Goal: Task Accomplishment & Management: Use online tool/utility

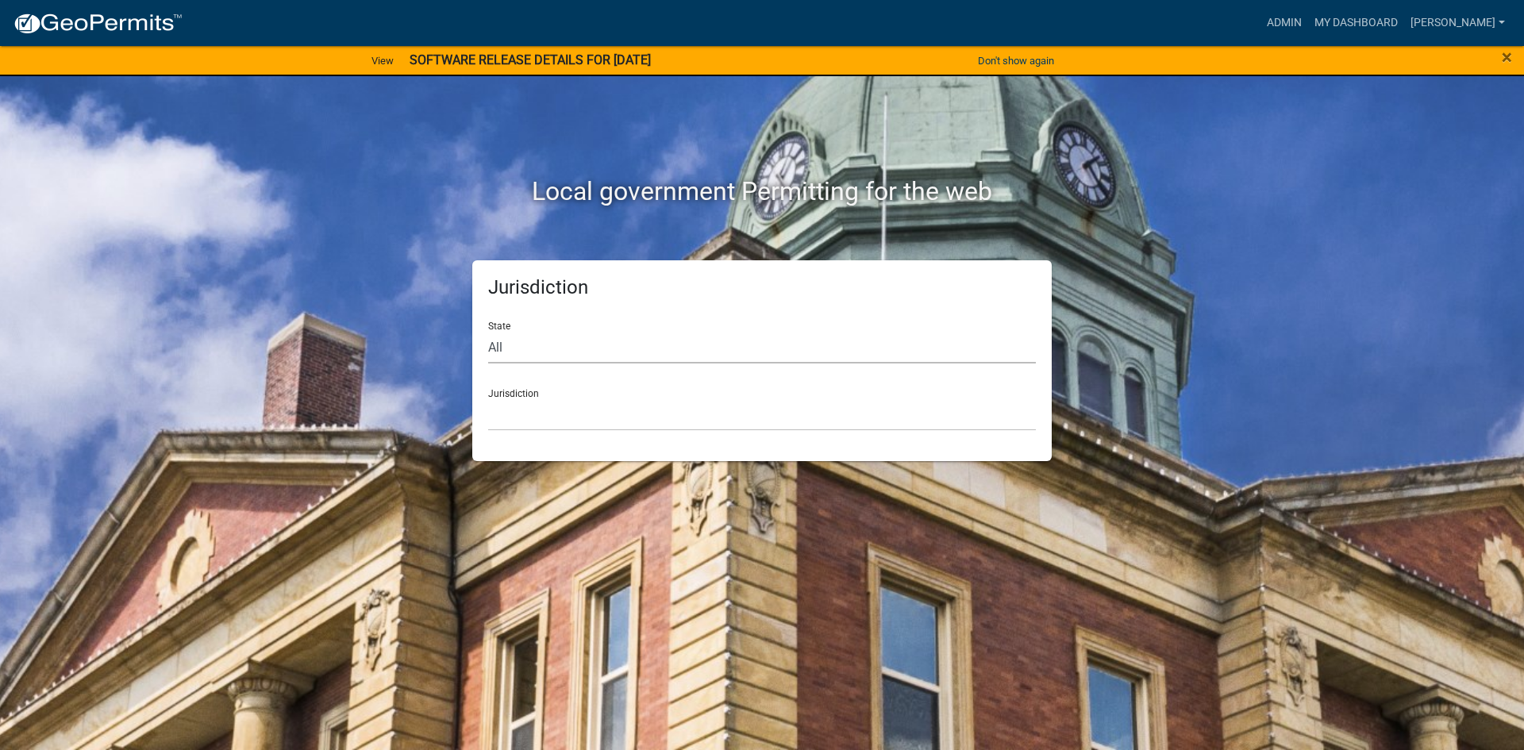
click at [562, 353] on select "All [US_STATE] [US_STATE] [US_STATE] [US_STATE] [US_STATE] [US_STATE] [US_STATE…" at bounding box center [762, 347] width 548 height 33
select select "[US_STATE]"
click at [488, 331] on select "All [US_STATE] [US_STATE] [US_STATE] [US_STATE] [US_STATE] [US_STATE] [US_STATE…" at bounding box center [762, 347] width 548 height 33
click at [552, 410] on select "[GEOGRAPHIC_DATA], [US_STATE] [GEOGRAPHIC_DATA], [US_STATE] [GEOGRAPHIC_DATA], …" at bounding box center [762, 414] width 548 height 33
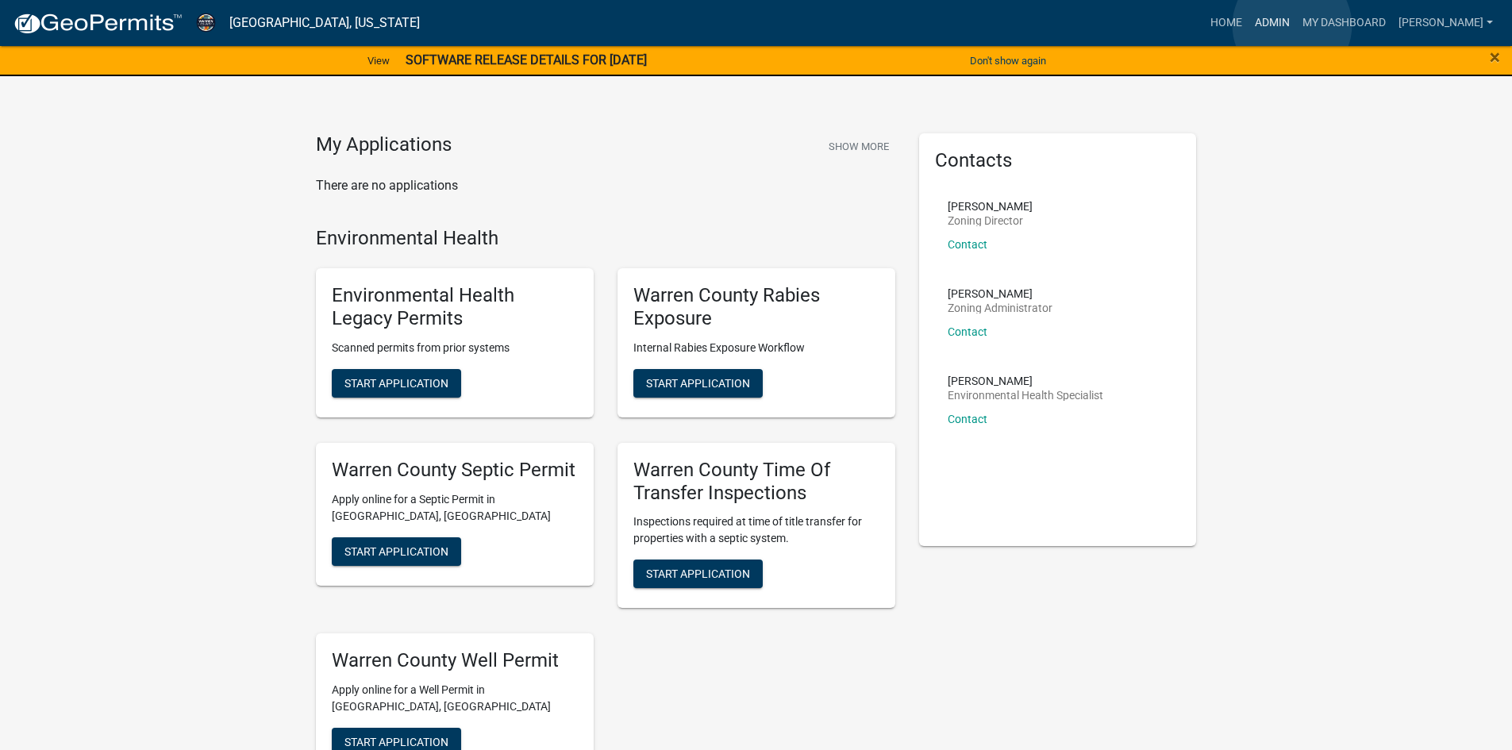
click at [1291, 26] on link "Admin" at bounding box center [1272, 23] width 48 height 30
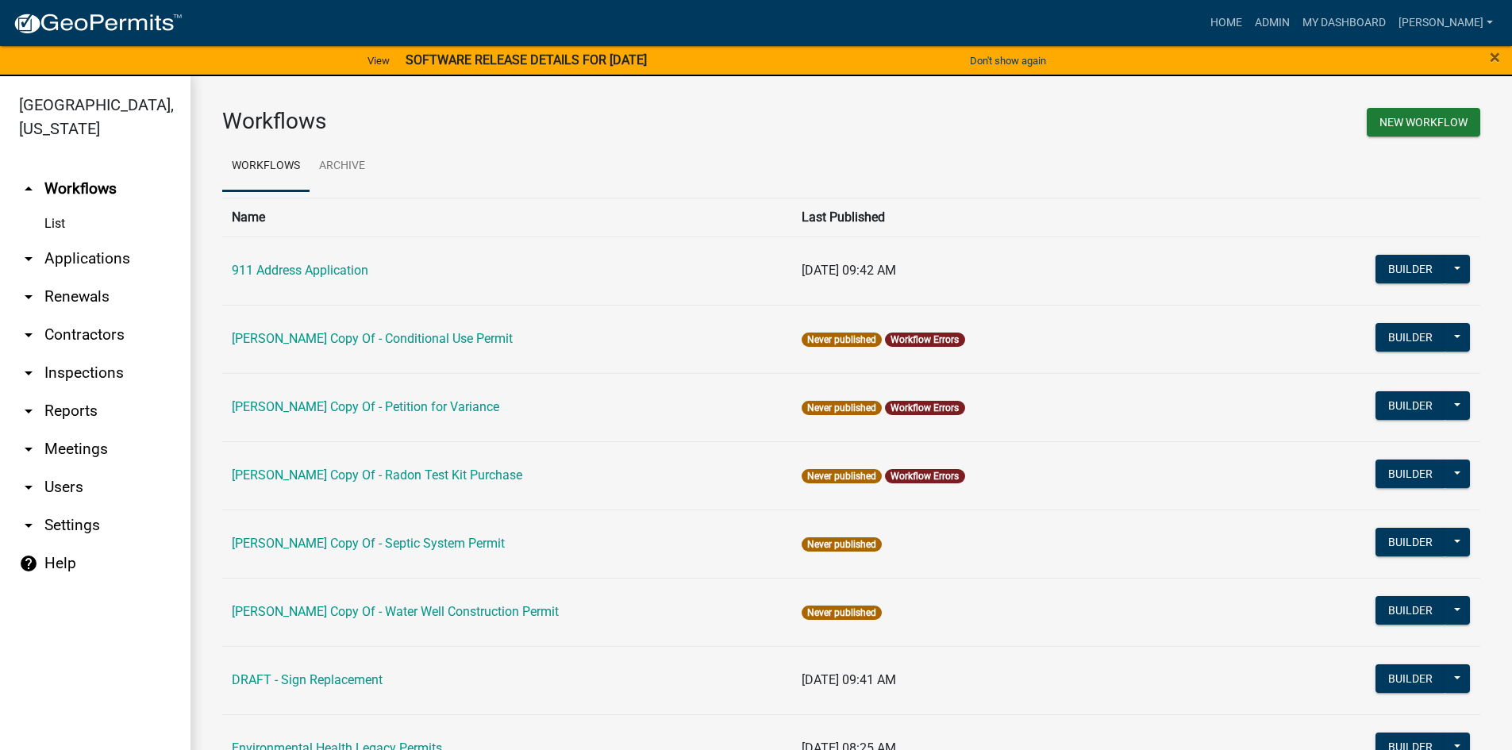
click at [84, 392] on link "arrow_drop_down Reports" at bounding box center [95, 411] width 190 height 38
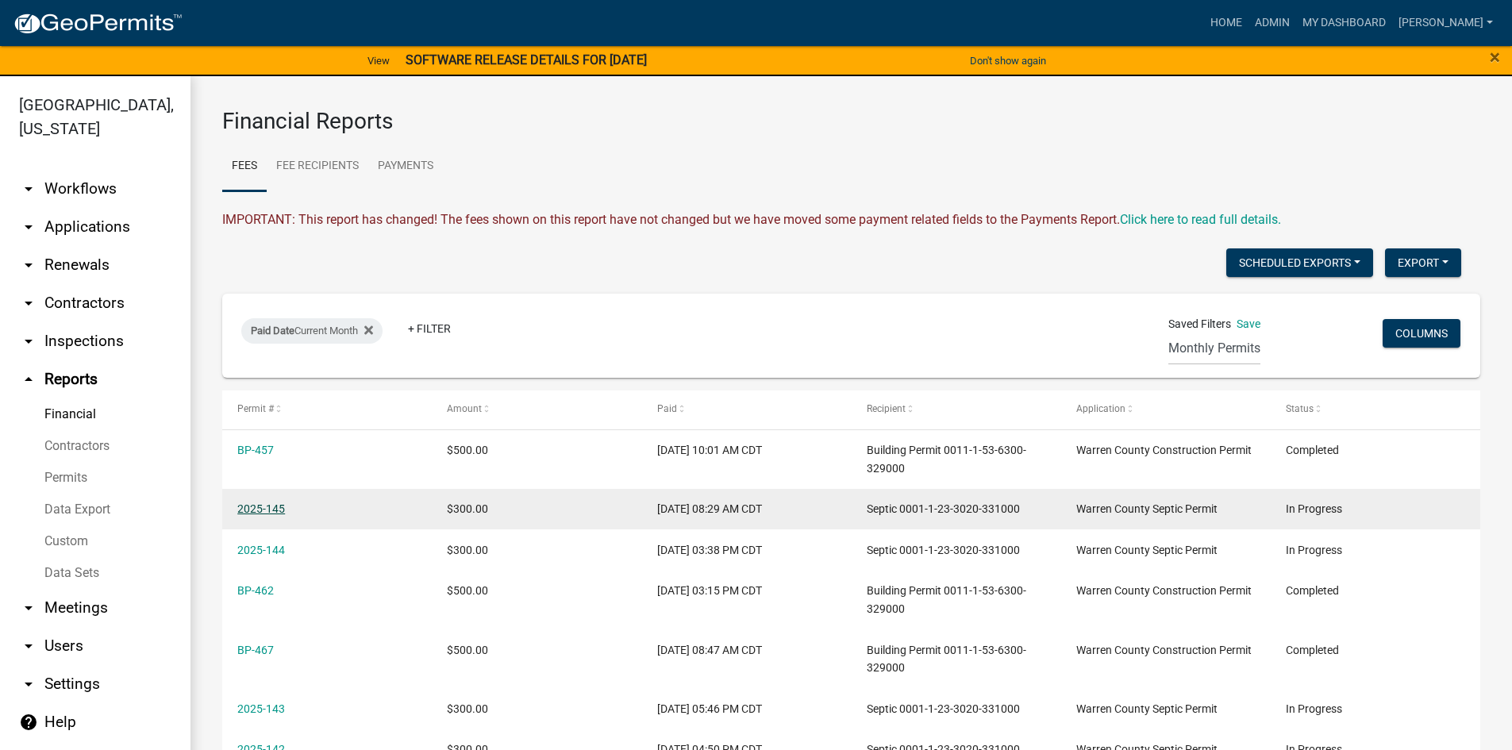
click at [263, 508] on link "2025-145" at bounding box center [261, 508] width 48 height 13
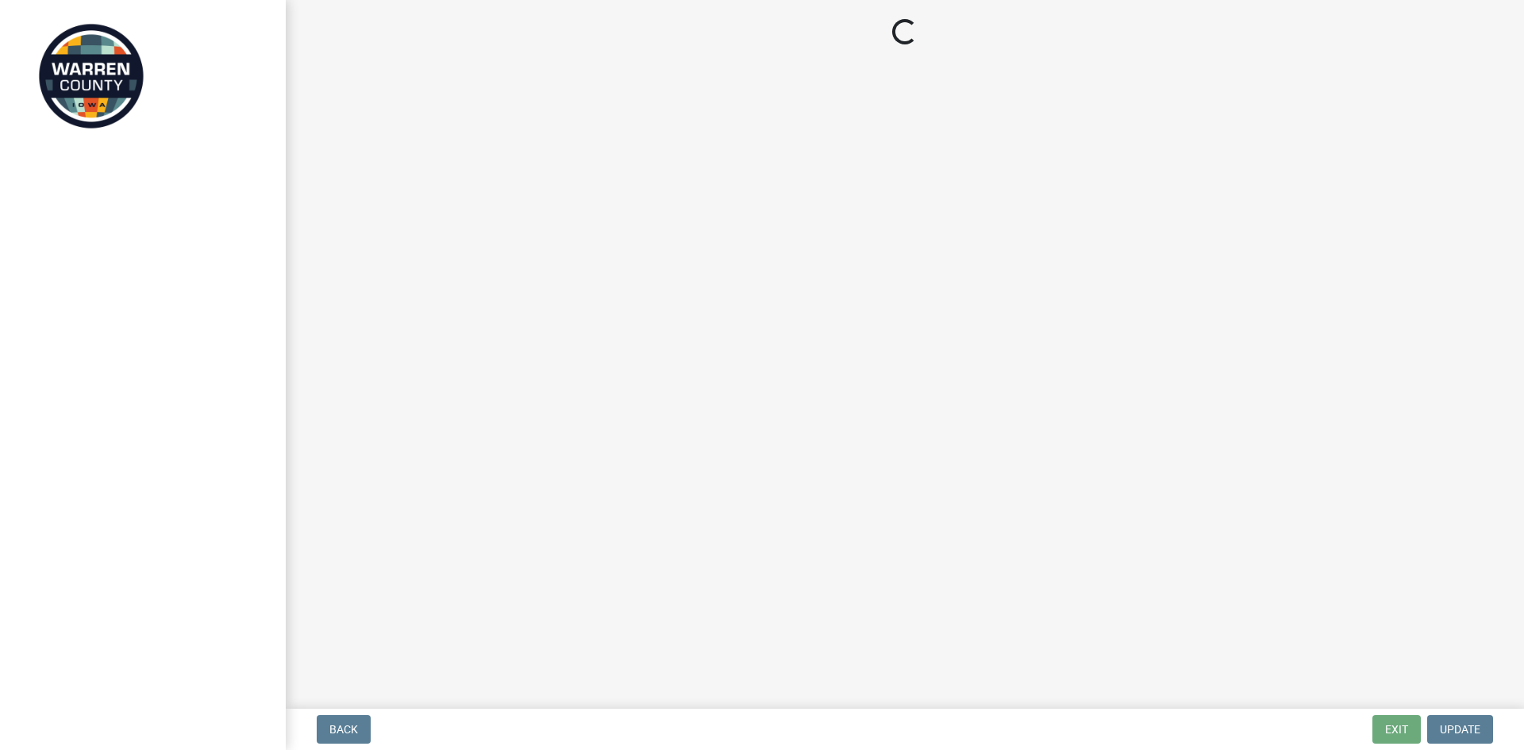
select select "d1e22d4f-68e7-4e9d-8701-604dd084f30f"
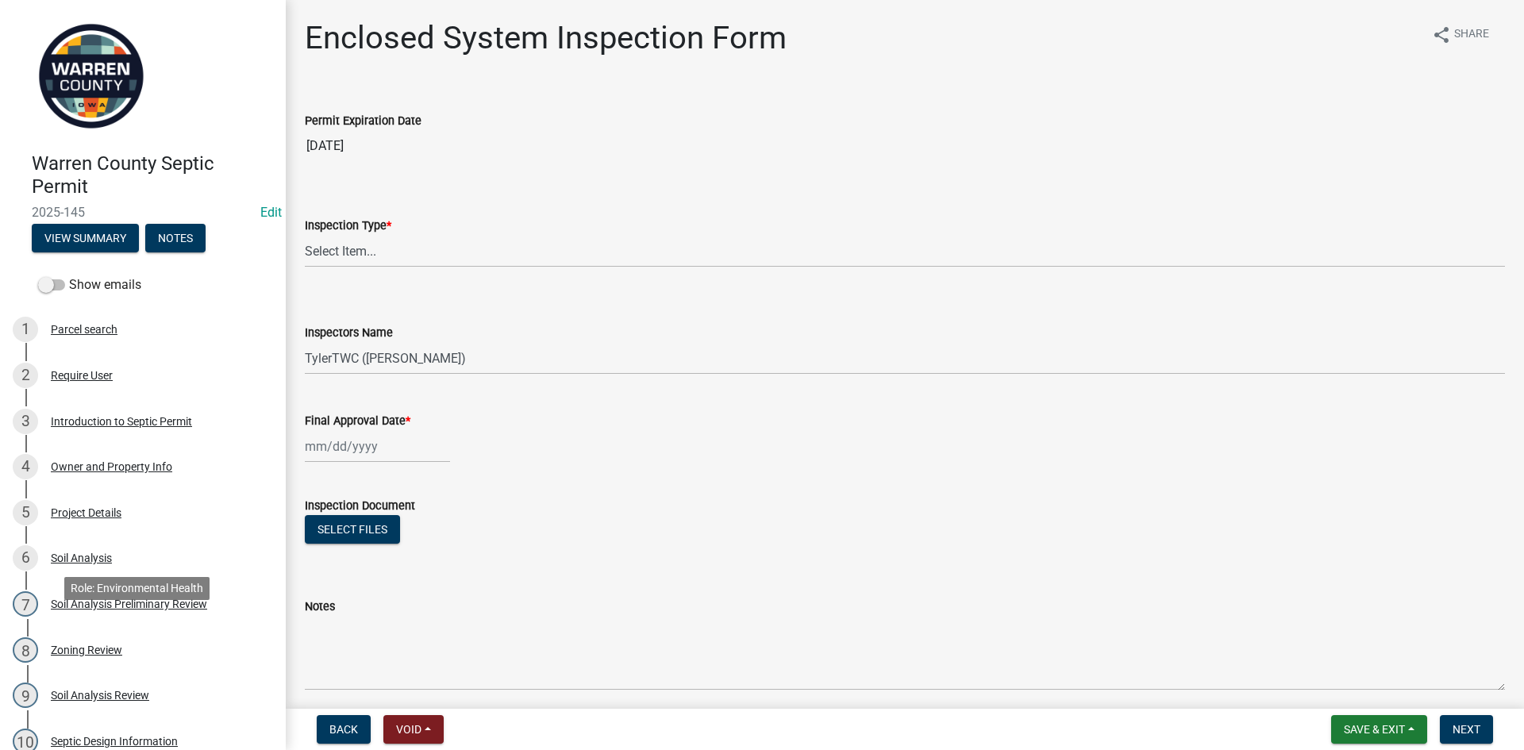
scroll to position [397, 0]
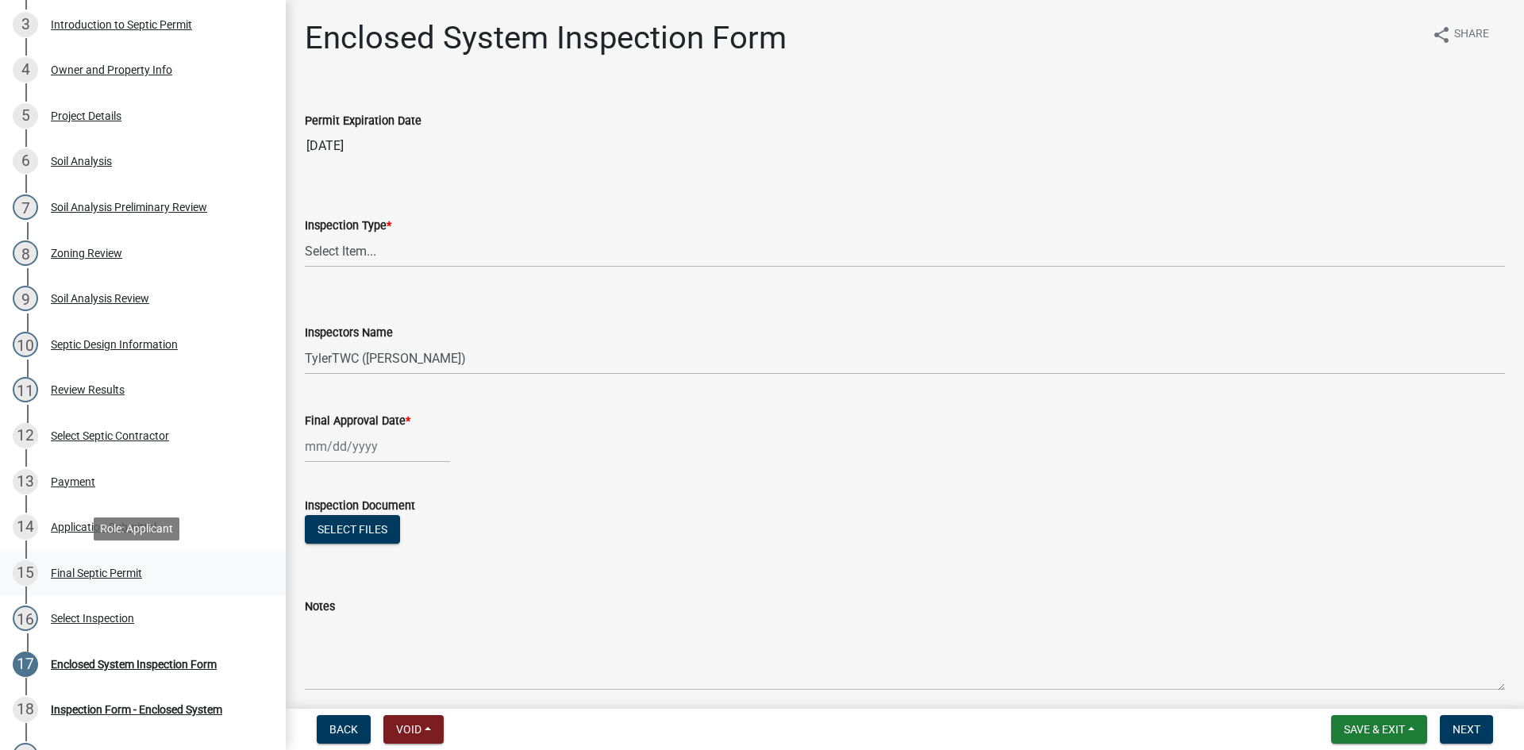
click at [113, 571] on div "Final Septic Permit" at bounding box center [96, 572] width 91 height 11
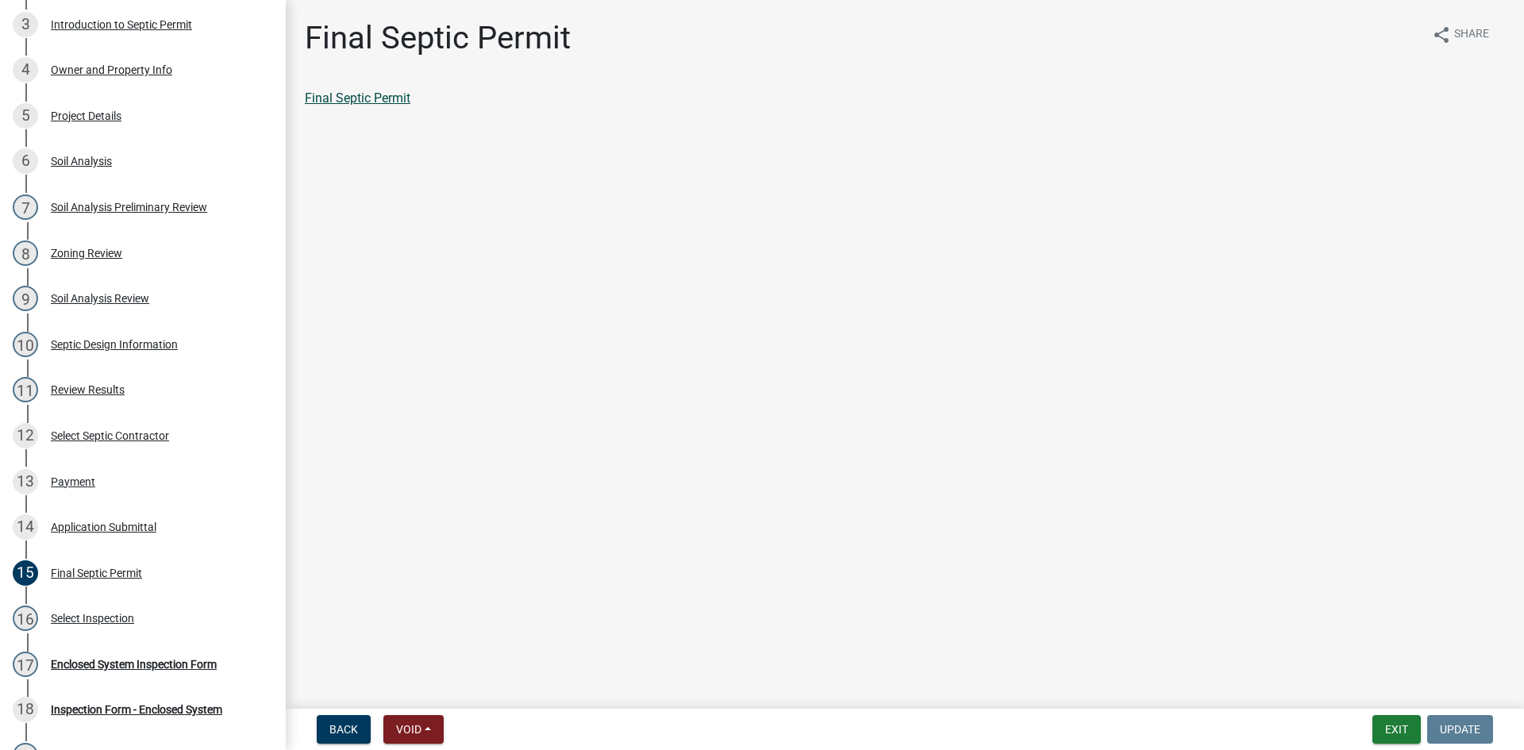
click at [371, 100] on link "Final Septic Permit" at bounding box center [358, 97] width 106 height 15
